Goal: Complete application form: Complete application form

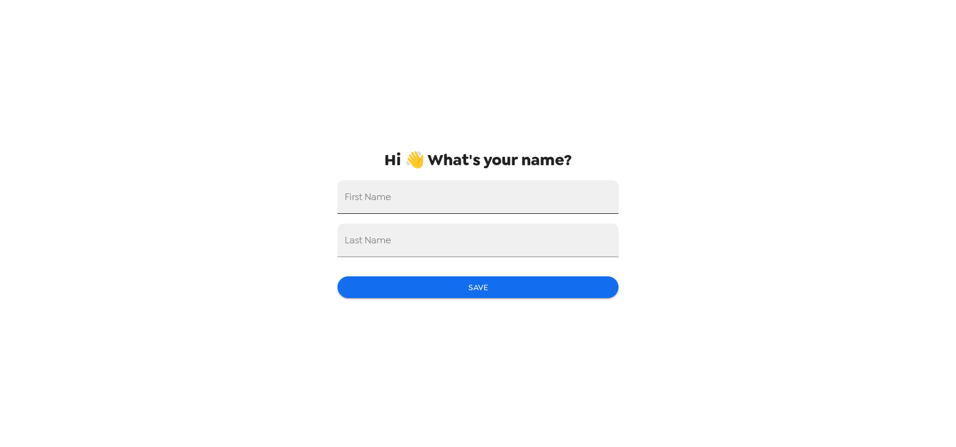
click at [395, 202] on input "First Name" at bounding box center [478, 197] width 281 height 34
type input "[PERSON_NAME]"
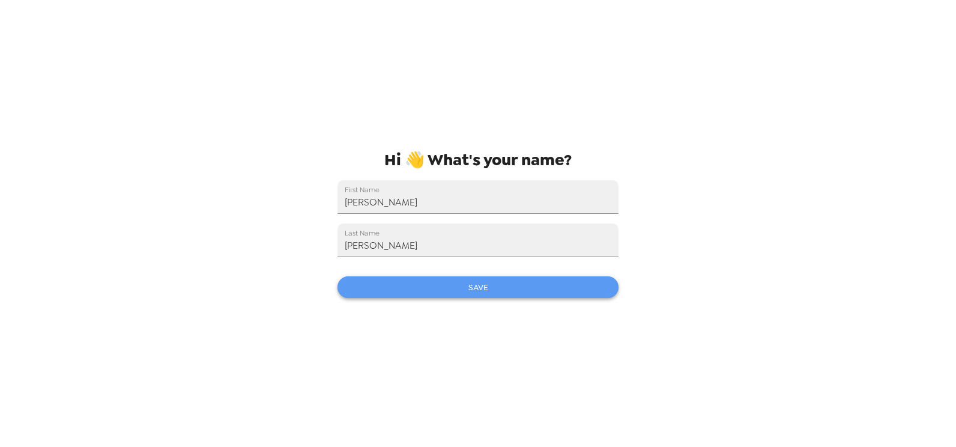
click at [424, 288] on button "Save" at bounding box center [478, 287] width 281 height 22
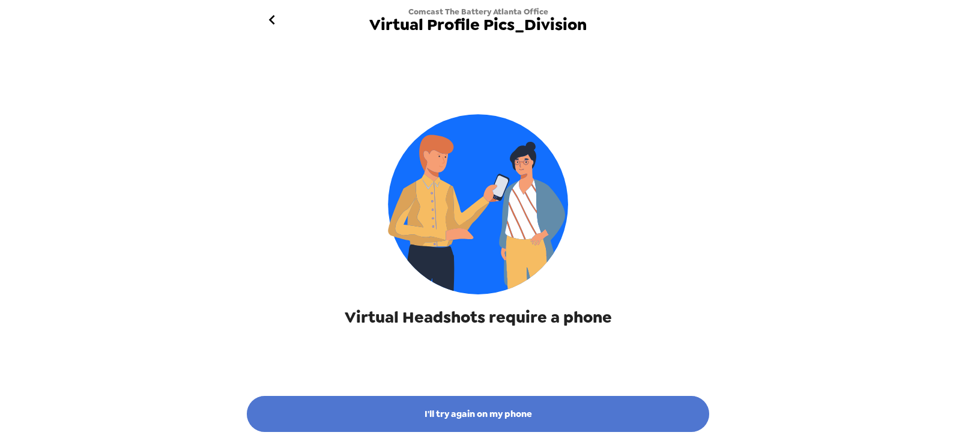
click at [435, 411] on button "I'll try again on my phone" at bounding box center [478, 414] width 462 height 36
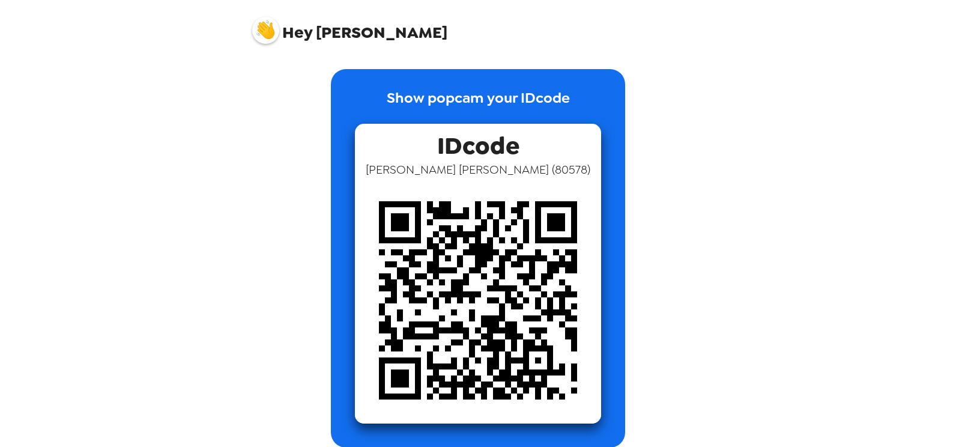
scroll to position [13, 0]
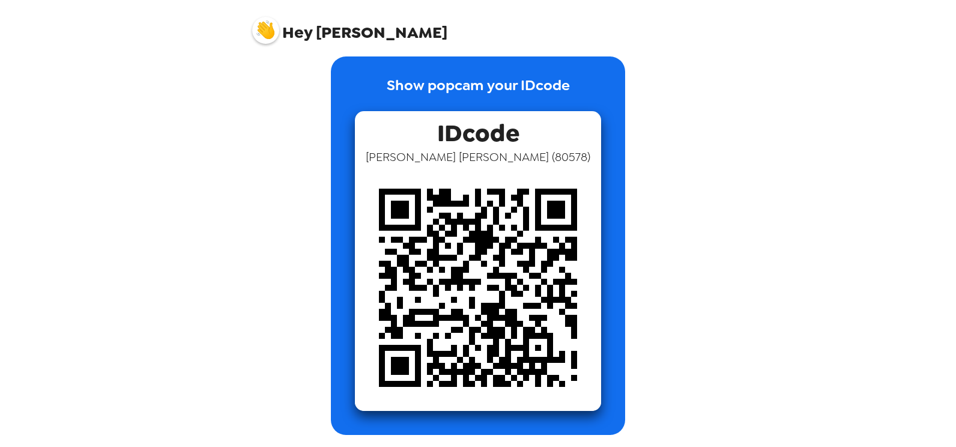
click at [709, 151] on div "Show popcam your IDcode IDcode [PERSON_NAME] ( 80578 )" at bounding box center [478, 236] width 481 height 396
